Goal: Communication & Community: Ask a question

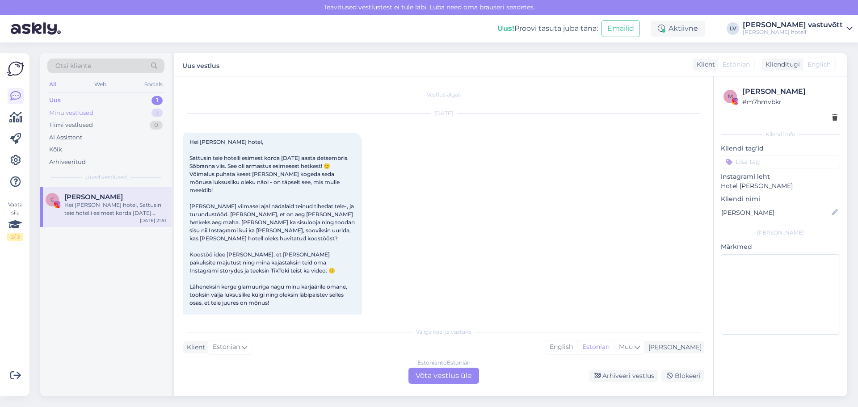
scroll to position [40, 0]
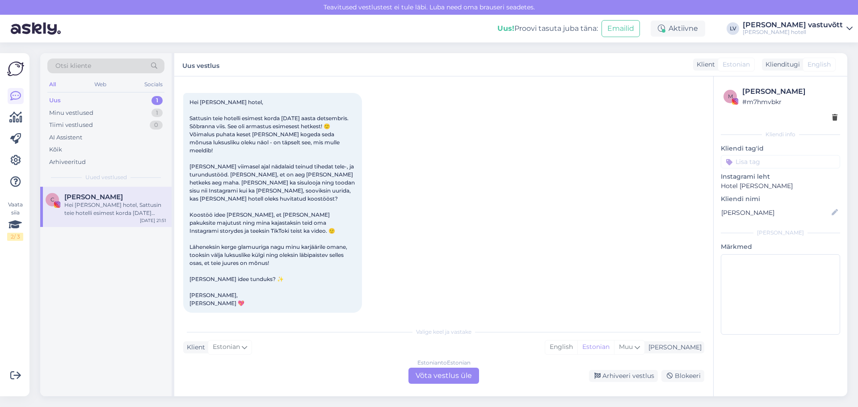
click at [103, 219] on div "C [PERSON_NAME] [PERSON_NAME] hotel, Sattusin teie hotelli esimest korda [DATE]…" at bounding box center [105, 207] width 131 height 40
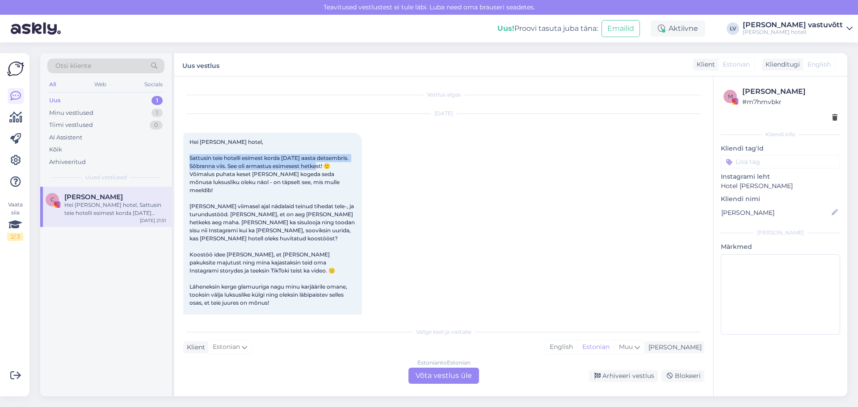
drag, startPoint x: 196, startPoint y: 157, endPoint x: 328, endPoint y: 170, distance: 132.8
click at [328, 170] on div "Hei [PERSON_NAME] hotel, Sattusin teie hotelli esimest korda [DATE] aasta detse…" at bounding box center [272, 243] width 179 height 220
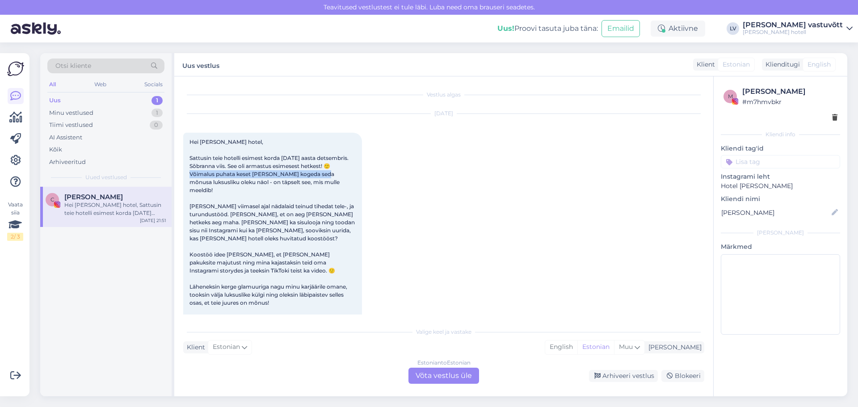
drag, startPoint x: 203, startPoint y: 175, endPoint x: 351, endPoint y: 175, distance: 147.4
click at [351, 175] on div "Hei [PERSON_NAME] hotel, Sattusin teie hotelli esimest korda [DATE] aasta detse…" at bounding box center [272, 243] width 179 height 220
drag, startPoint x: 199, startPoint y: 183, endPoint x: 342, endPoint y: 183, distance: 142.5
click at [342, 183] on span "Hei [PERSON_NAME] hotel, Sattusin teie hotelli esimest korda [DATE] aasta detse…" at bounding box center [272, 242] width 167 height 208
drag, startPoint x: 209, startPoint y: 198, endPoint x: 326, endPoint y: 199, distance: 117.5
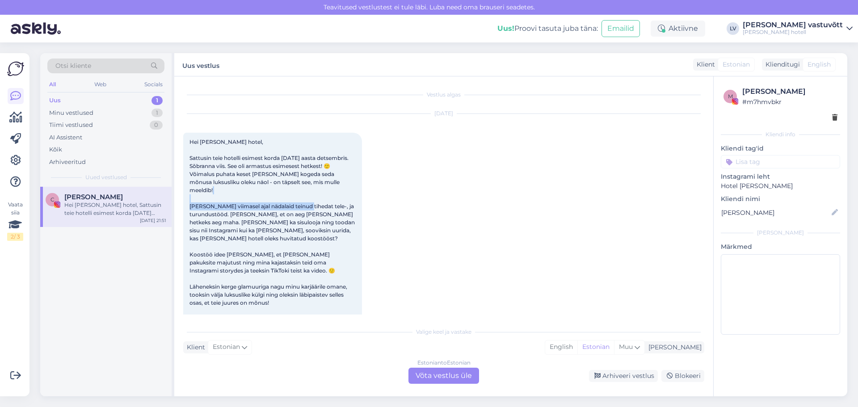
click at [326, 199] on div "Hei [PERSON_NAME] hotel, Sattusin teie hotelli esimest korda [DATE] aasta detse…" at bounding box center [272, 243] width 179 height 220
drag, startPoint x: 193, startPoint y: 205, endPoint x: 340, endPoint y: 206, distance: 146.1
click at [340, 206] on span "Hei [PERSON_NAME] hotel, Sattusin teie hotelli esimest korda [DATE] aasta detse…" at bounding box center [272, 242] width 167 height 208
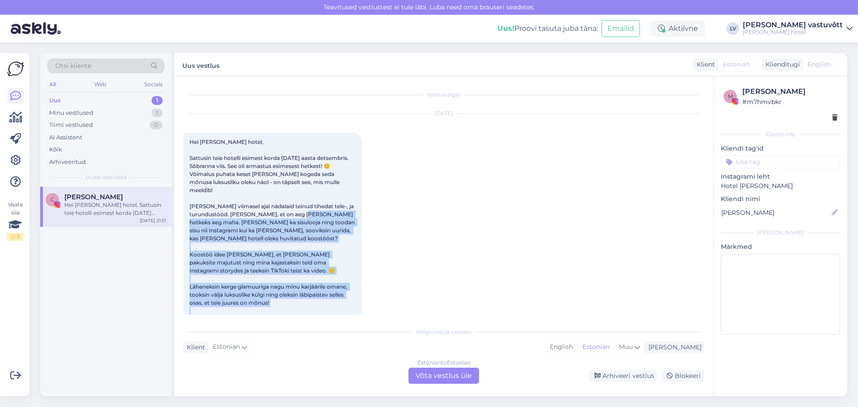
drag, startPoint x: 224, startPoint y: 216, endPoint x: 362, endPoint y: 214, distance: 138.1
click at [362, 214] on div "Hei [PERSON_NAME] hotel, Sattusin teie hotelli esimest korda [DATE] aasta detse…" at bounding box center [272, 243] width 179 height 220
click at [278, 225] on span "Hei [PERSON_NAME] hotel, Sattusin teie hotelli esimest korda [DATE] aasta detse…" at bounding box center [272, 242] width 167 height 208
click at [211, 221] on span "Hei [PERSON_NAME] hotel, Sattusin teie hotelli esimest korda [DATE] aasta detse…" at bounding box center [272, 242] width 167 height 208
drag, startPoint x: 200, startPoint y: 231, endPoint x: 255, endPoint y: 282, distance: 75.2
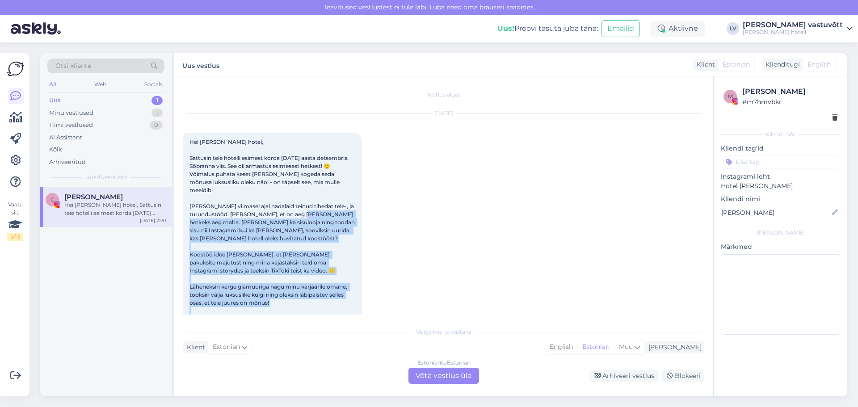
click at [200, 231] on span "Hei [PERSON_NAME] hotel, Sattusin teie hotelli esimest korda [DATE] aasta detse…" at bounding box center [272, 242] width 167 height 208
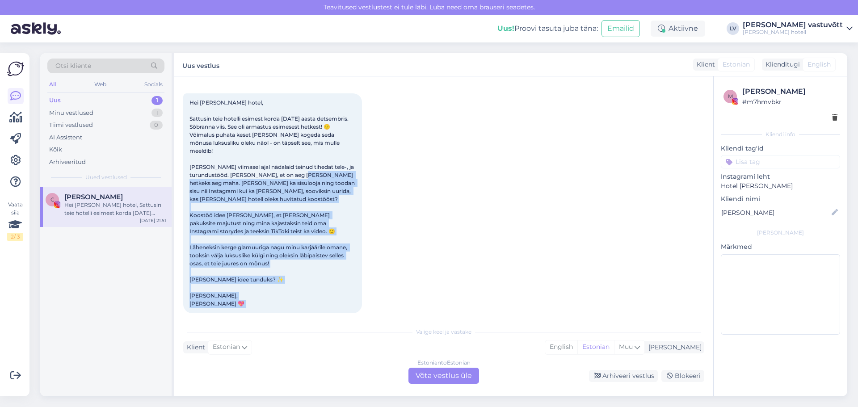
scroll to position [40, 0]
click at [223, 222] on span "Hei [PERSON_NAME] hotel, Sattusin teie hotelli esimest korda [DATE] aasta detse…" at bounding box center [272, 203] width 167 height 208
click at [262, 208] on span "Hei [PERSON_NAME] hotel, Sattusin teie hotelli esimest korda [DATE] aasta detse…" at bounding box center [272, 203] width 167 height 208
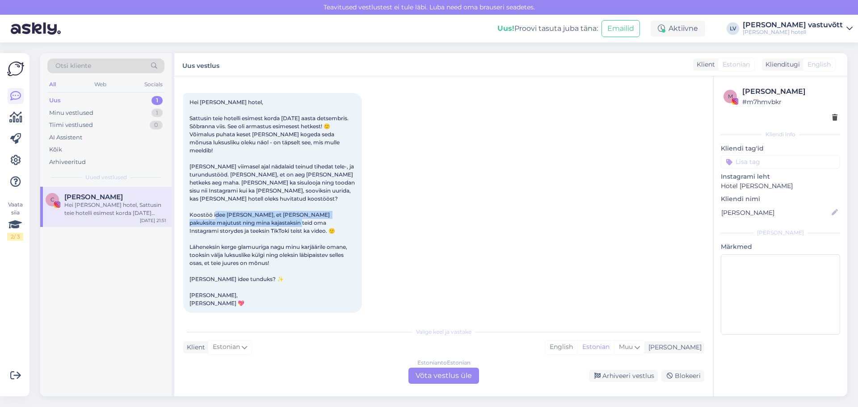
drag, startPoint x: 197, startPoint y: 218, endPoint x: 244, endPoint y: 225, distance: 48.0
click at [244, 225] on span "Hei [PERSON_NAME] hotel, Sattusin teie hotelli esimest korda [DATE] aasta detse…" at bounding box center [272, 203] width 167 height 208
drag, startPoint x: 197, startPoint y: 239, endPoint x: 346, endPoint y: 238, distance: 149.2
click at [346, 238] on span "Hei [PERSON_NAME] hotel, Sattusin teie hotelli esimest korda [DATE] aasta detse…" at bounding box center [272, 203] width 167 height 208
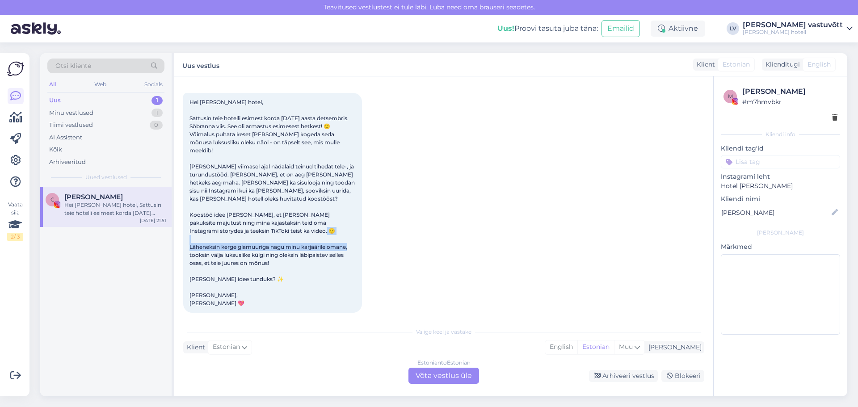
drag, startPoint x: 193, startPoint y: 246, endPoint x: 344, endPoint y: 246, distance: 151.0
click at [344, 246] on span "Hei [PERSON_NAME] hotel, Sattusin teie hotelli esimest korda [DATE] aasta detse…" at bounding box center [272, 203] width 167 height 208
drag, startPoint x: 216, startPoint y: 259, endPoint x: 268, endPoint y: 252, distance: 52.2
click at [268, 252] on span "Hei [PERSON_NAME] hotel, Sattusin teie hotelli esimest korda [DATE] aasta detse…" at bounding box center [272, 203] width 167 height 208
drag, startPoint x: 206, startPoint y: 273, endPoint x: 246, endPoint y: 273, distance: 40.7
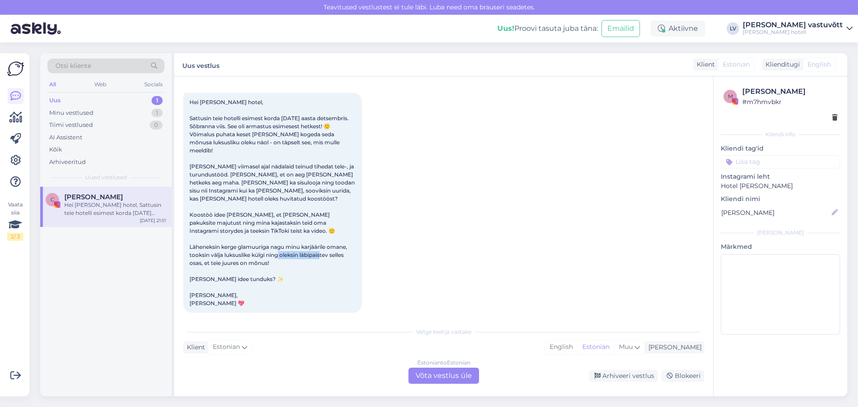
click at [246, 273] on span "Hei [PERSON_NAME] hotel, Sattusin teie hotelli esimest korda [DATE] aasta detse…" at bounding box center [272, 203] width 167 height 208
click at [629, 375] on div "Arhiveeri vestlus" at bounding box center [623, 376] width 69 height 12
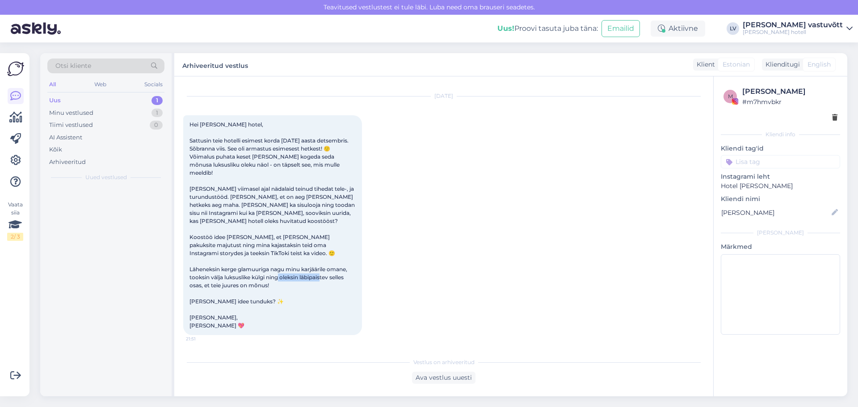
scroll to position [9, 0]
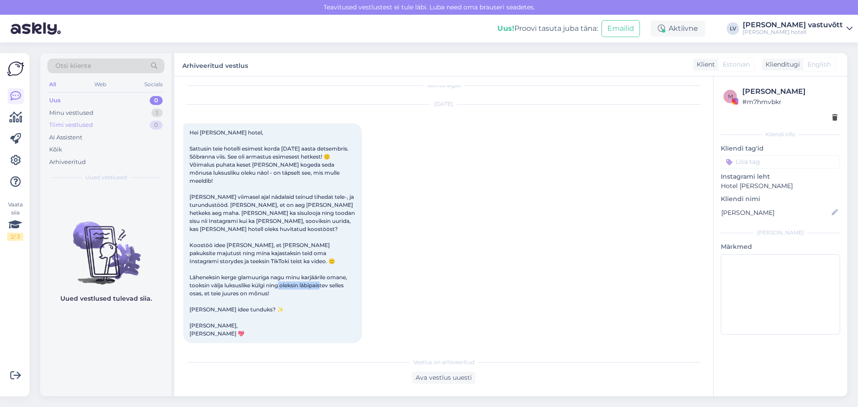
click at [110, 120] on div "Tiimi vestlused 0" at bounding box center [105, 125] width 117 height 13
click at [112, 111] on div "Minu vestlused 1" at bounding box center [105, 113] width 117 height 13
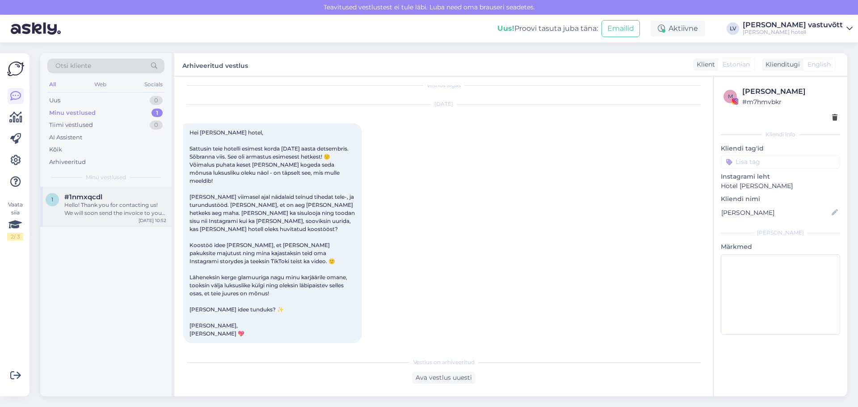
click at [105, 213] on div "Hello! Thank you for contacting us! We will soon send the invoice to you email:…" at bounding box center [115, 209] width 102 height 16
